Goal: Answer question/provide support

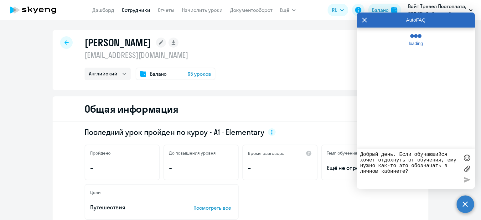
select select "english"
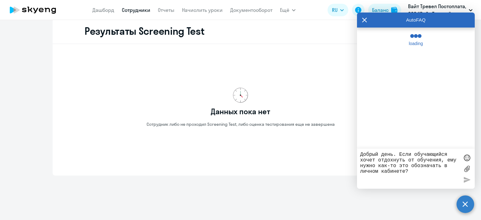
click at [409, 171] on textarea "Добрый день. Если обучающийся хочет отдохнуть от обучения, ему нужно как-то это…" at bounding box center [409, 169] width 99 height 34
drag, startPoint x: 410, startPoint y: 170, endPoint x: 361, endPoint y: 150, distance: 52.8
click at [361, 150] on div "Добрый день. Если обучающийся хочет отдохнуть от обучения, ему нужно как-то это…" at bounding box center [416, 169] width 118 height 40
click at [467, 202] on circle at bounding box center [466, 204] width 18 height 18
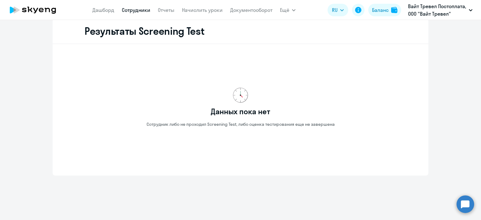
click at [467, 205] on circle at bounding box center [466, 204] width 18 height 18
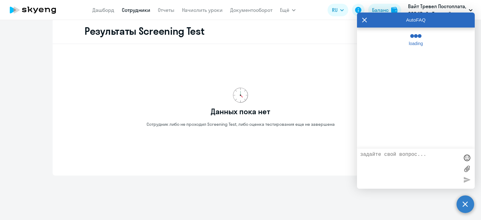
click at [403, 155] on textarea at bounding box center [409, 169] width 99 height 34
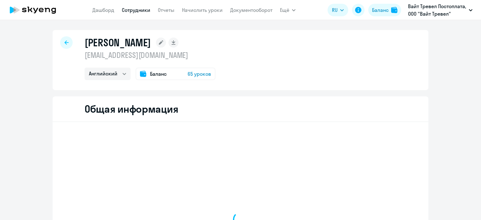
select select "english"
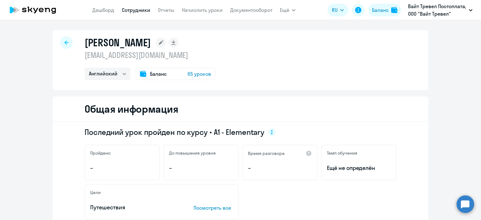
click at [466, 210] on circle at bounding box center [466, 204] width 18 height 18
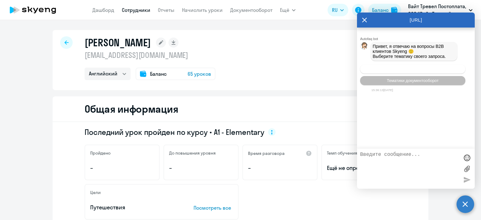
click at [403, 71] on span "Операционное сопровождение" at bounding box center [412, 69] width 59 height 5
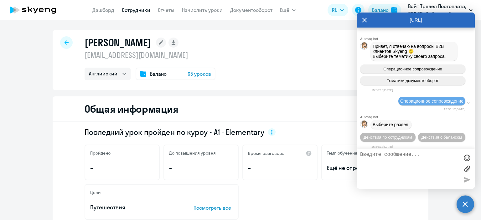
scroll to position [7, 0]
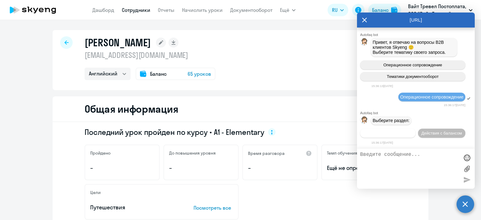
click at [388, 134] on span "Действия по сотрудникам" at bounding box center [388, 133] width 49 height 5
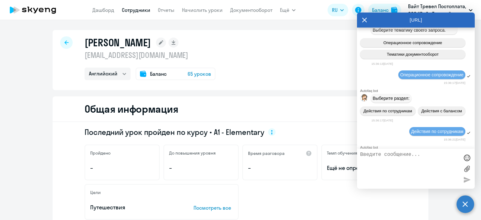
scroll to position [100, 0]
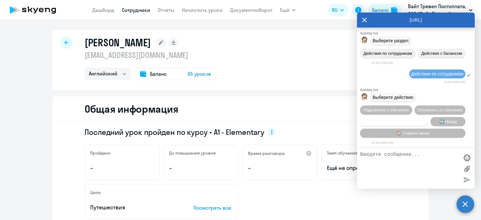
click at [387, 119] on span "Сотруднику нужна помощь" at bounding box center [394, 121] width 51 height 5
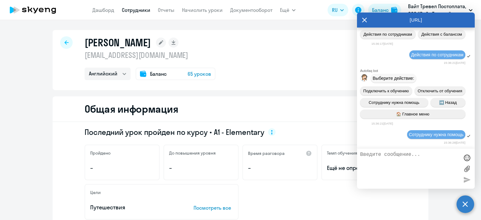
scroll to position [324, 0]
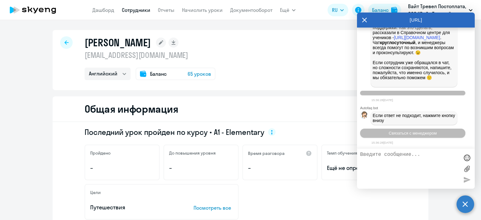
drag, startPoint x: 387, startPoint y: 155, endPoint x: 366, endPoint y: 154, distance: 21.0
paste textarea "Добрый день. Если обучающийся хочет отдохнуть от обучения, ему нужно как-то это…"
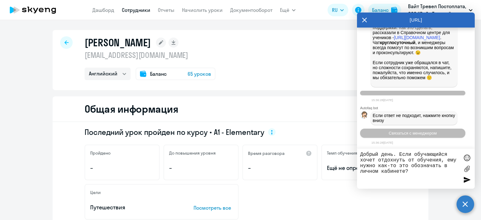
type textarea "Добрый день. Если обучающийся хочет отдохнуть от обучения, ему нужно как-то это…"
click at [465, 180] on div at bounding box center [466, 179] width 9 height 9
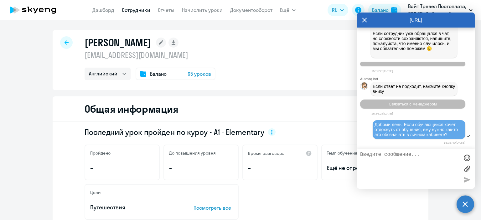
scroll to position [354, 0]
